Goal: Task Accomplishment & Management: Manage account settings

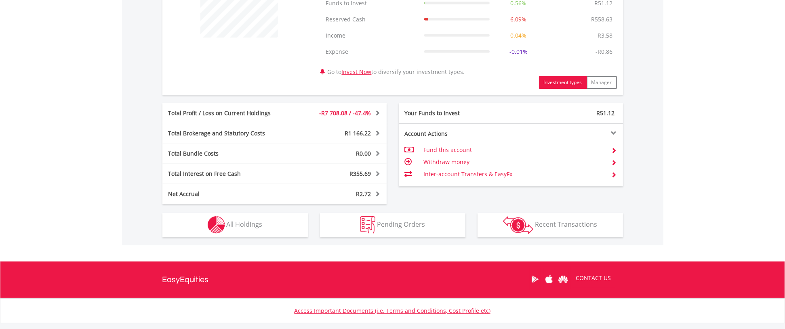
scroll to position [402, 0]
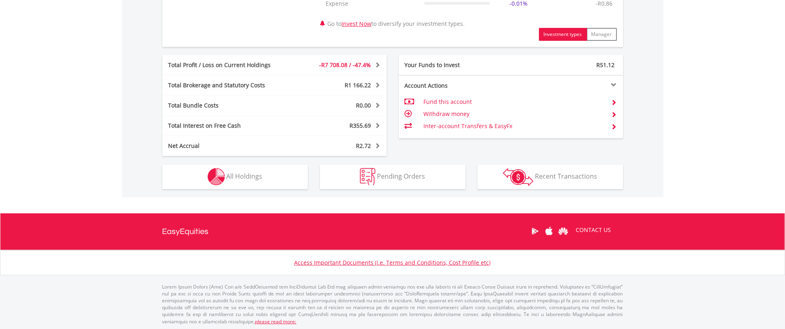
click at [254, 189] on div "R9 165.88 CURRENT VALUE Movement on Current Holdings: -R7 708.08 Profit & Loss …" at bounding box center [392, 22] width 541 height 349
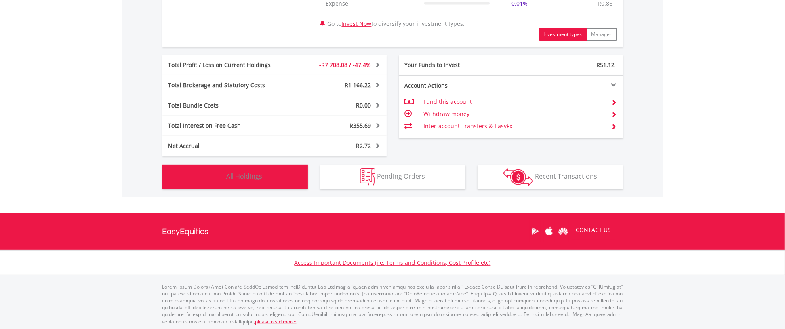
click at [250, 186] on button "Holdings All Holdings" at bounding box center [234, 177] width 145 height 24
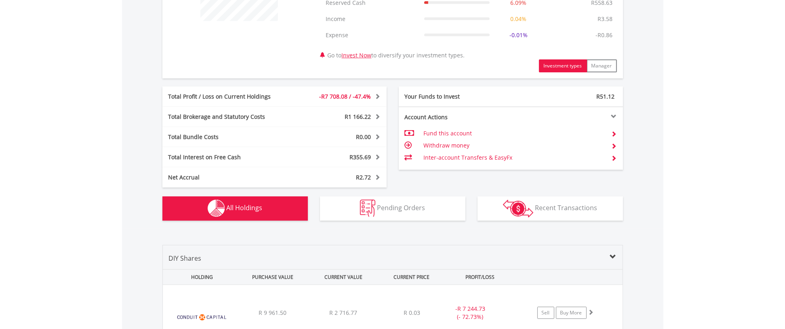
scroll to position [438, 0]
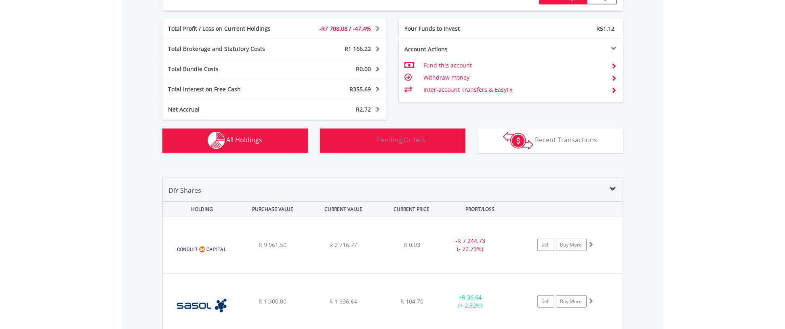
click at [386, 138] on span "Pending Orders" at bounding box center [401, 139] width 48 height 9
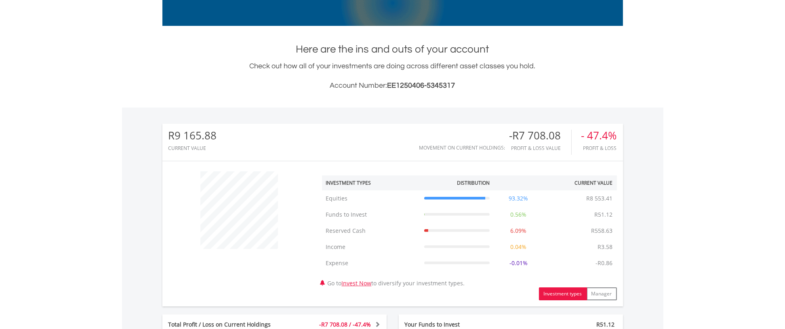
scroll to position [0, 0]
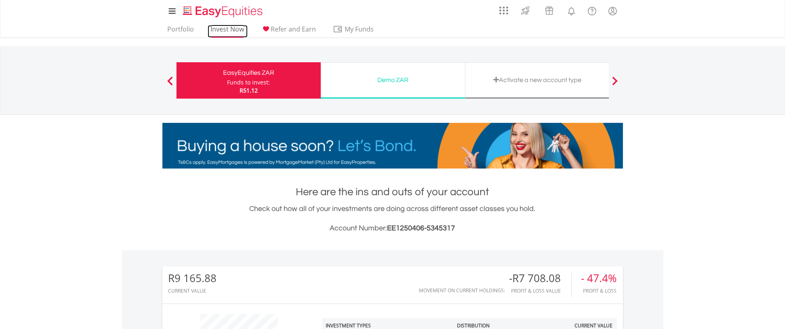
click at [226, 32] on link "Invest Now" at bounding box center [228, 31] width 40 height 13
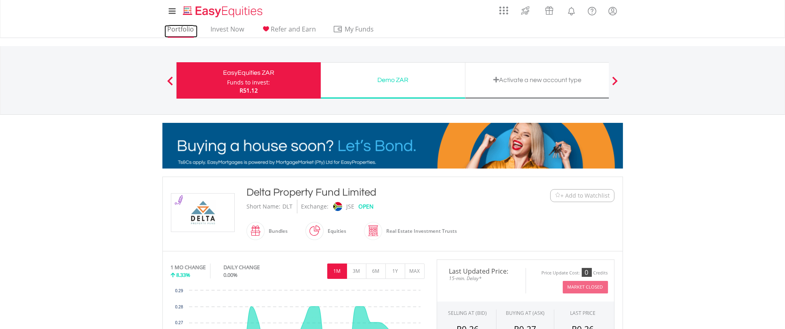
click at [170, 28] on link "Portfolio" at bounding box center [180, 31] width 33 height 13
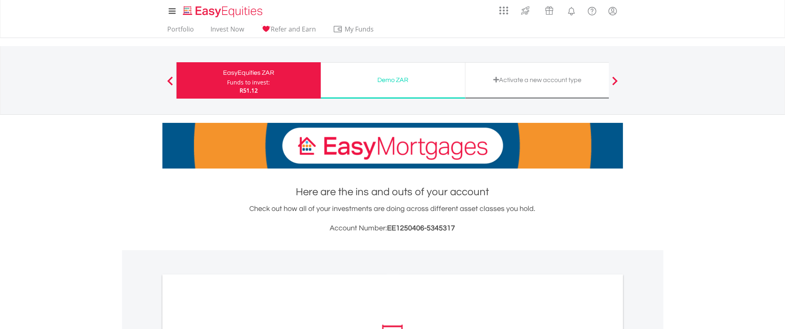
scroll to position [244, 0]
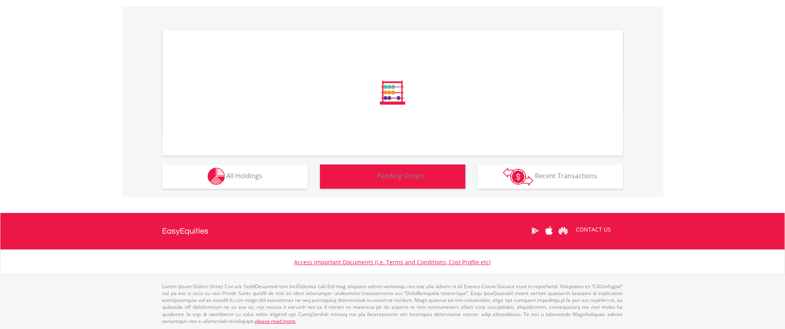
click at [381, 174] on span "Pending Orders" at bounding box center [401, 175] width 48 height 9
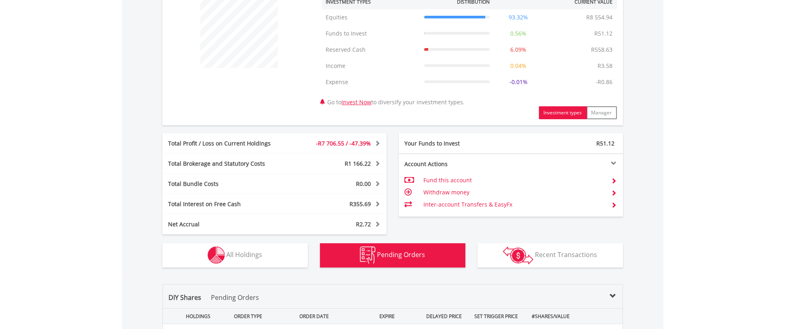
scroll to position [196, 0]
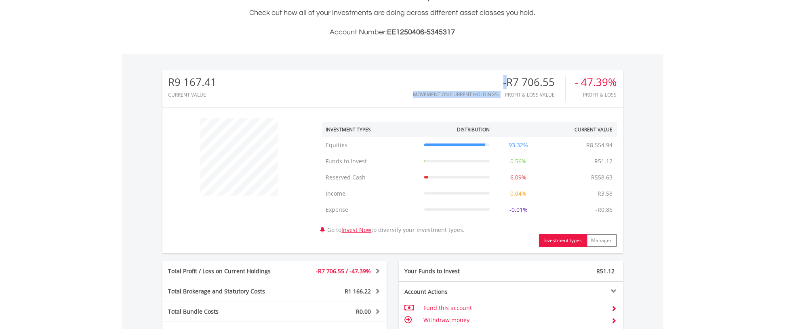
drag, startPoint x: 506, startPoint y: 81, endPoint x: 626, endPoint y: 81, distance: 120.0
click at [626, 81] on div "R9 167.41 CURRENT VALUE Movement on Current Holdings: -R7 706.55 Profit & Loss …" at bounding box center [392, 228] width 541 height 349
click at [624, 82] on div "R9 167.41 CURRENT VALUE Movement on Current Holdings: -R7 706.55 Profit & Loss …" at bounding box center [392, 228] width 541 height 349
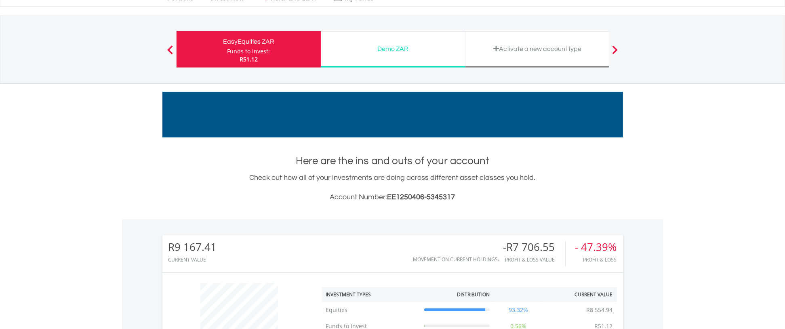
scroll to position [0, 0]
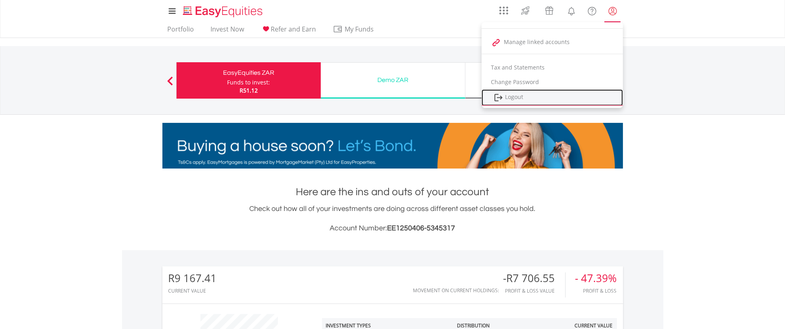
click at [504, 98] on link "Logout" at bounding box center [551, 97] width 141 height 17
